Goal: Information Seeking & Learning: Learn about a topic

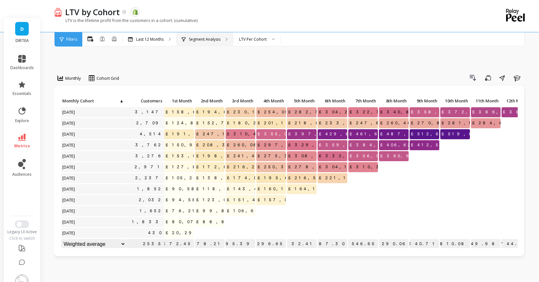
click at [211, 36] on div "Segment Analysis" at bounding box center [205, 39] width 57 height 14
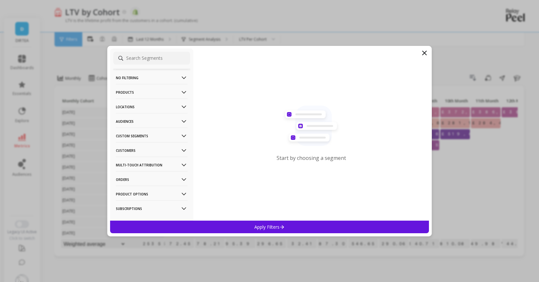
click at [168, 93] on p "Products" at bounding box center [152, 92] width 72 height 16
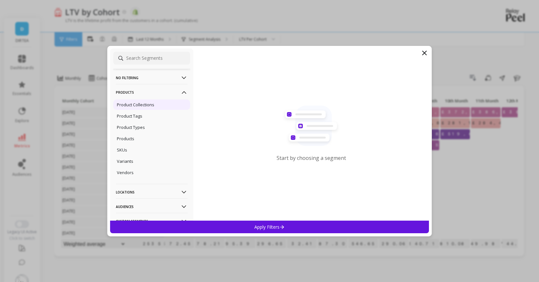
click at [148, 104] on p "Product Collections" at bounding box center [135, 105] width 37 height 6
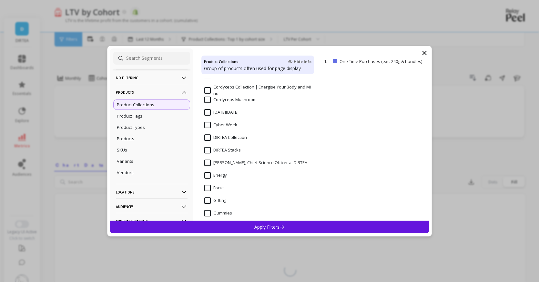
scroll to position [321, 0]
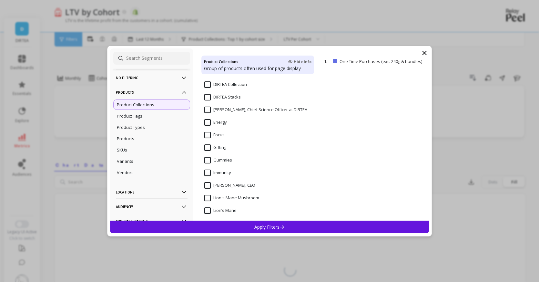
click at [209, 164] on span "Gummies" at bounding box center [218, 164] width 28 height 14
click at [279, 230] on div "Apply Filters" at bounding box center [269, 227] width 319 height 13
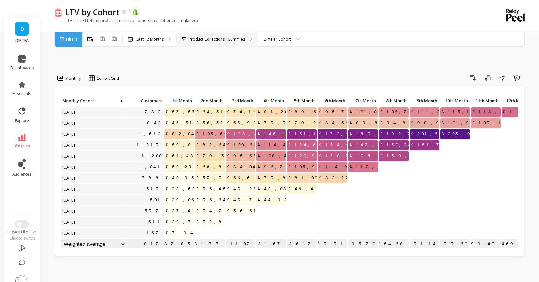
click at [245, 43] on div "Product Collections : Gummies" at bounding box center [217, 39] width 81 height 14
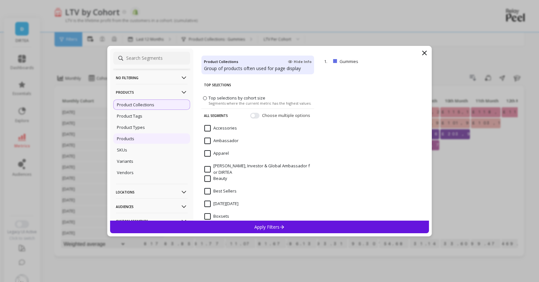
click at [137, 137] on div "Products" at bounding box center [151, 138] width 77 height 10
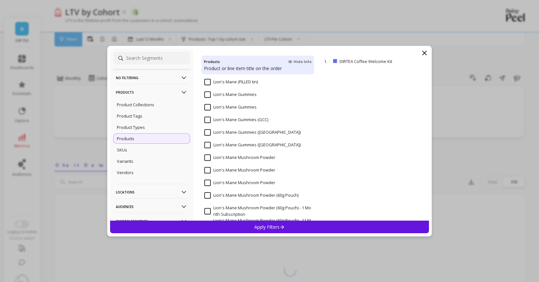
scroll to position [3514, 0]
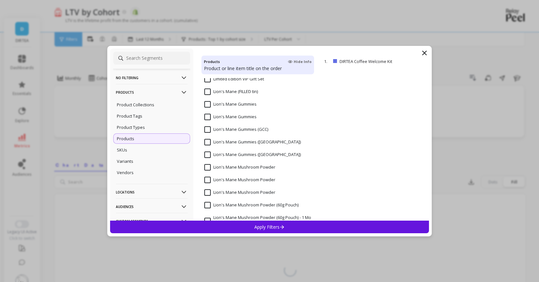
click at [233, 117] on Gummies "Lion's Mane Gummies" at bounding box center [230, 117] width 52 height 6
click at [231, 101] on input "Lion's Mane Gummies" at bounding box center [230, 104] width 52 height 6
click at [276, 225] on p "Apply Filters" at bounding box center [270, 227] width 31 height 6
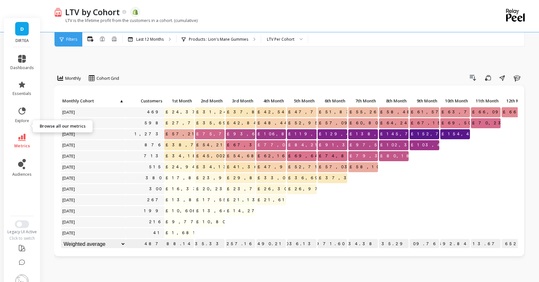
click at [22, 134] on icon at bounding box center [22, 137] width 8 height 7
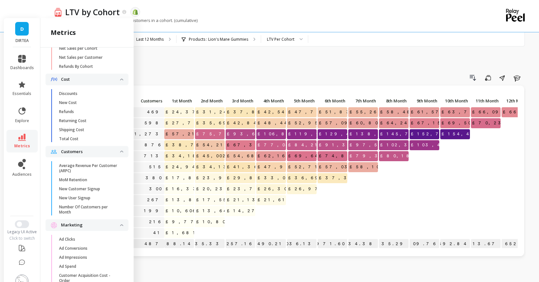
scroll to position [437, 0]
click at [254, 245] on div "Click to create an audience 469 £24,371.61 £31,240.55 £37,827.56 £42,540.14 £47…" at bounding box center [289, 176] width 470 height 180
